Goal: Task Accomplishment & Management: Manage account settings

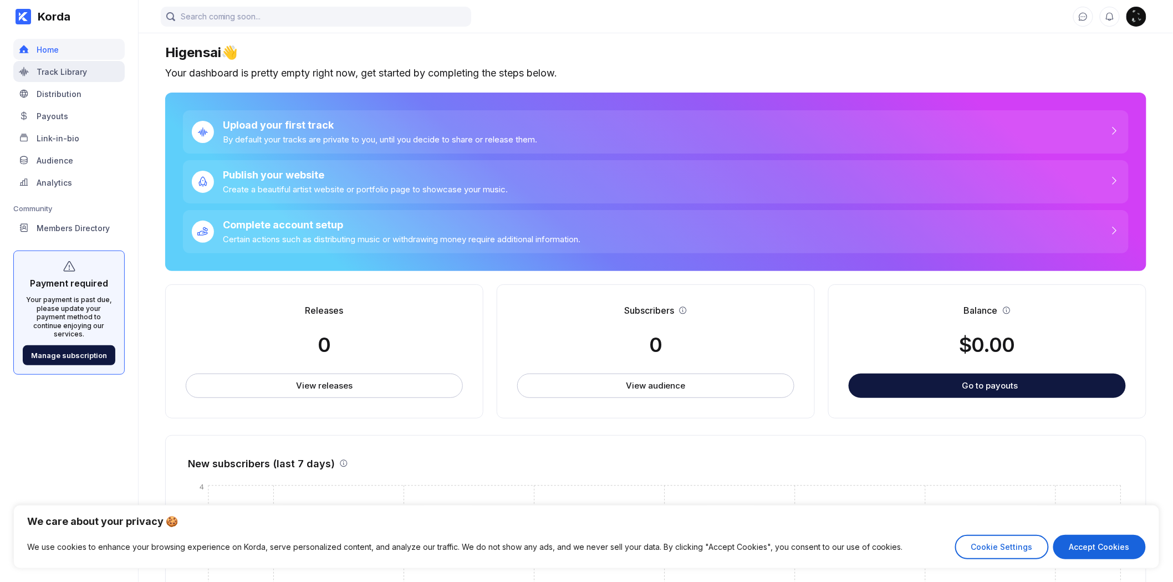
click at [93, 74] on div "Track Library" at bounding box center [68, 71] width 111 height 21
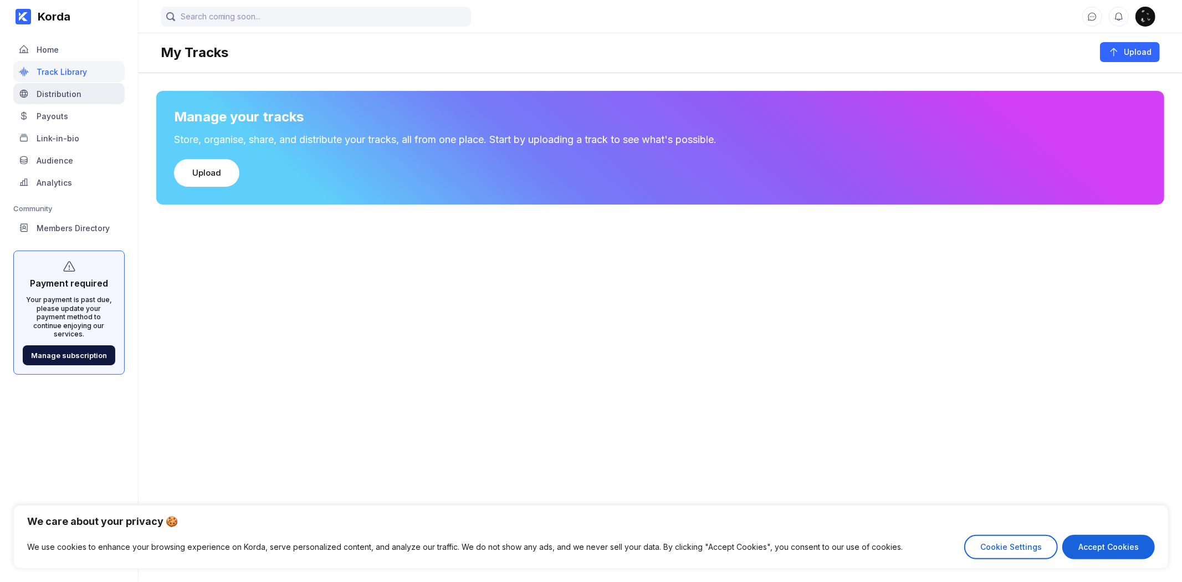
click at [74, 91] on div "Distribution" at bounding box center [59, 93] width 45 height 9
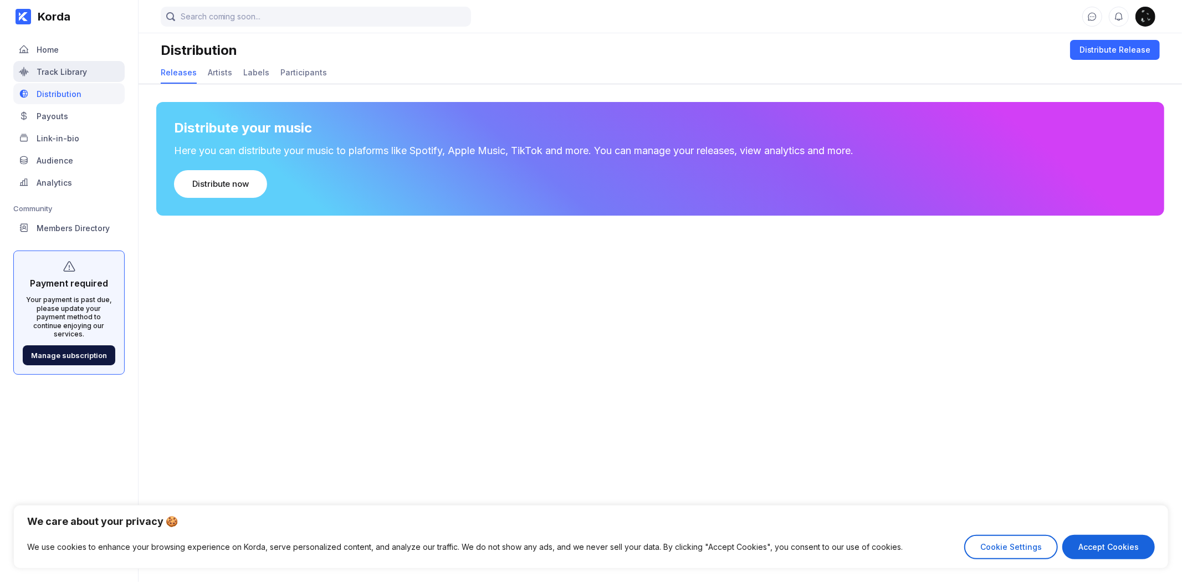
click at [85, 72] on div "Track Library" at bounding box center [68, 71] width 111 height 21
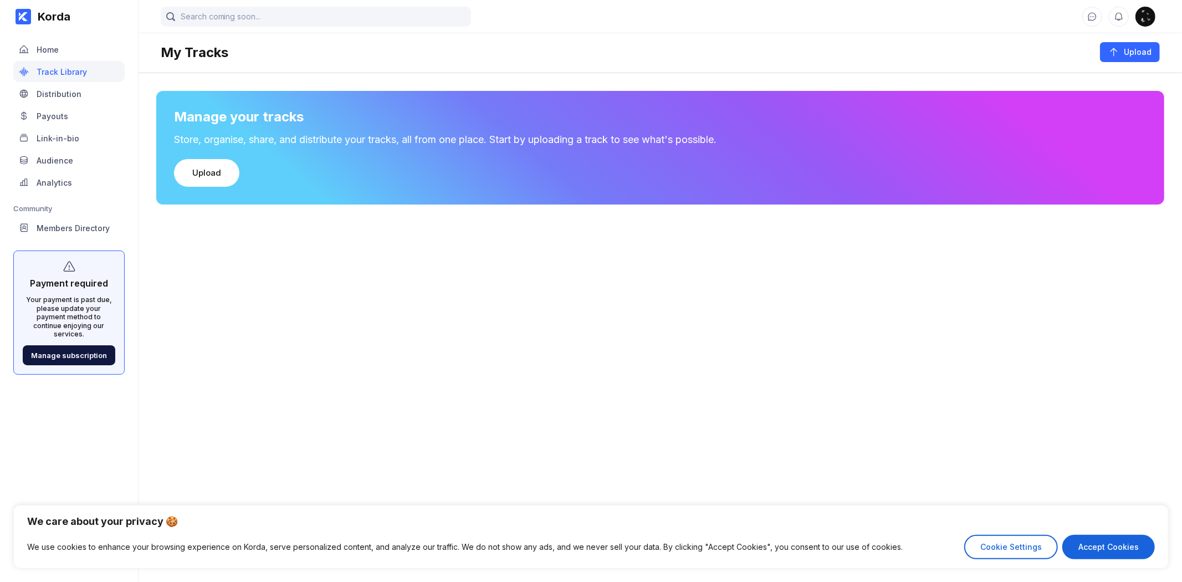
click at [1144, 17] on img at bounding box center [1146, 17] width 20 height 20
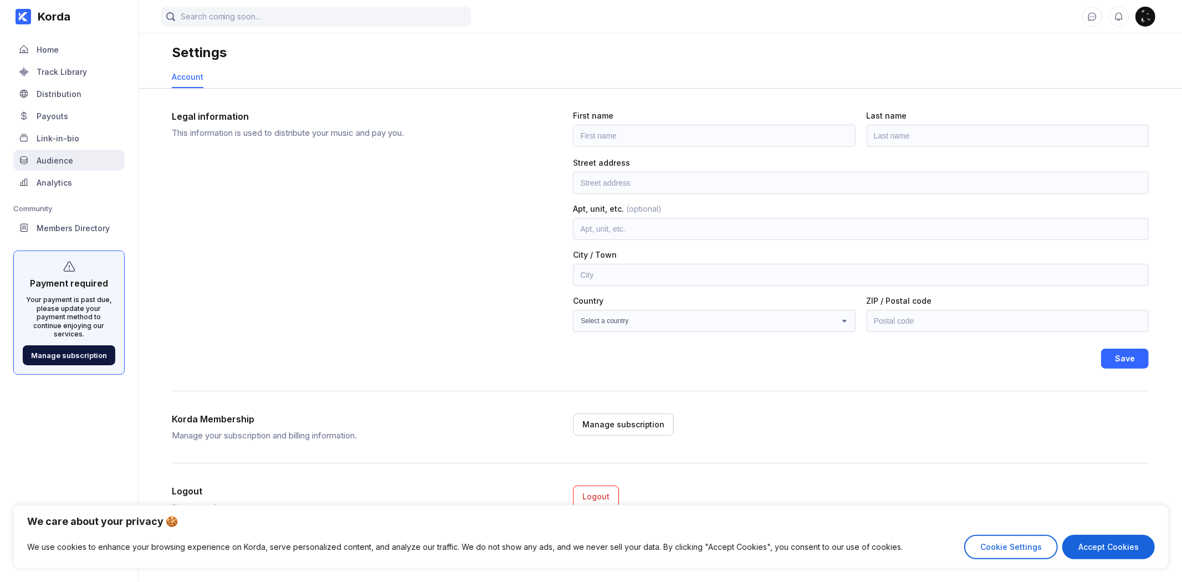
click at [56, 163] on div "Audience" at bounding box center [55, 160] width 37 height 9
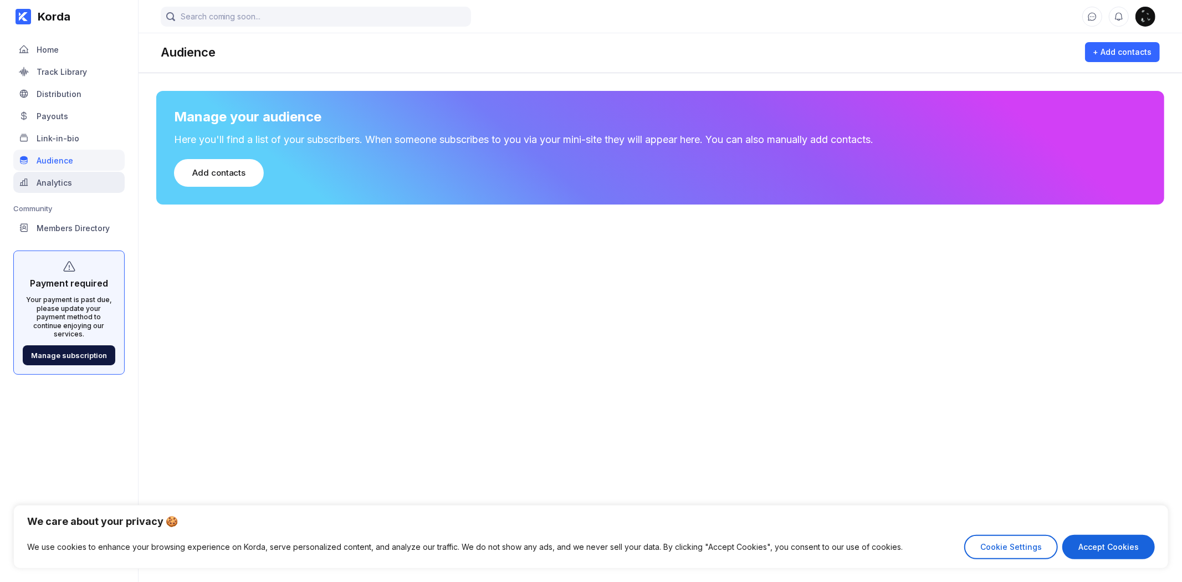
click at [62, 181] on div "Analytics" at bounding box center [54, 182] width 35 height 9
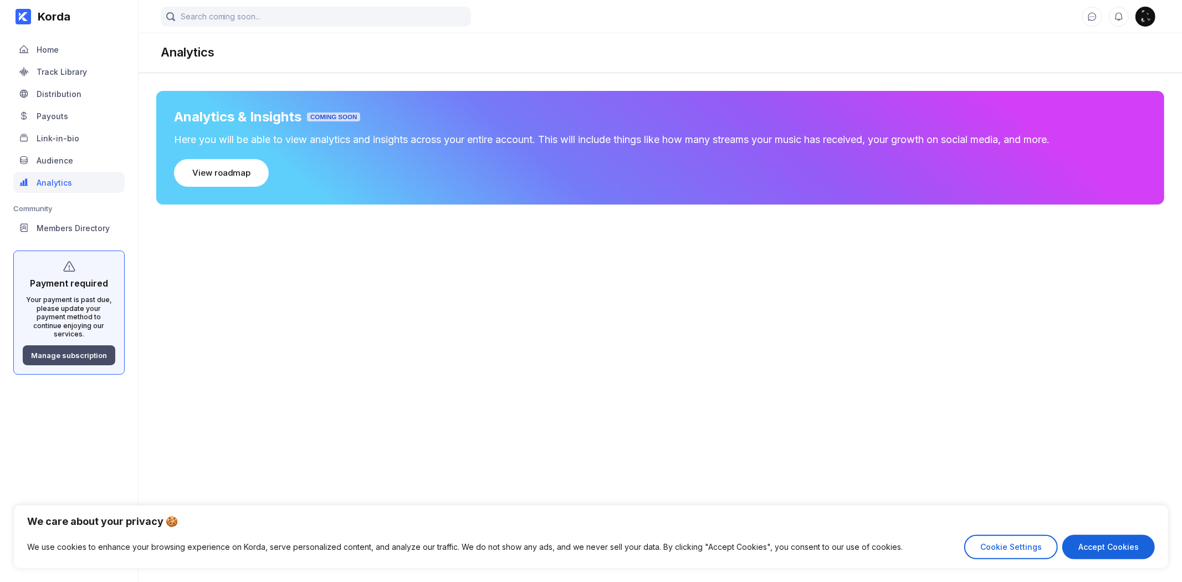
click at [82, 351] on div "Manage subscription" at bounding box center [69, 355] width 76 height 9
